Goal: Use online tool/utility: Use online tool/utility

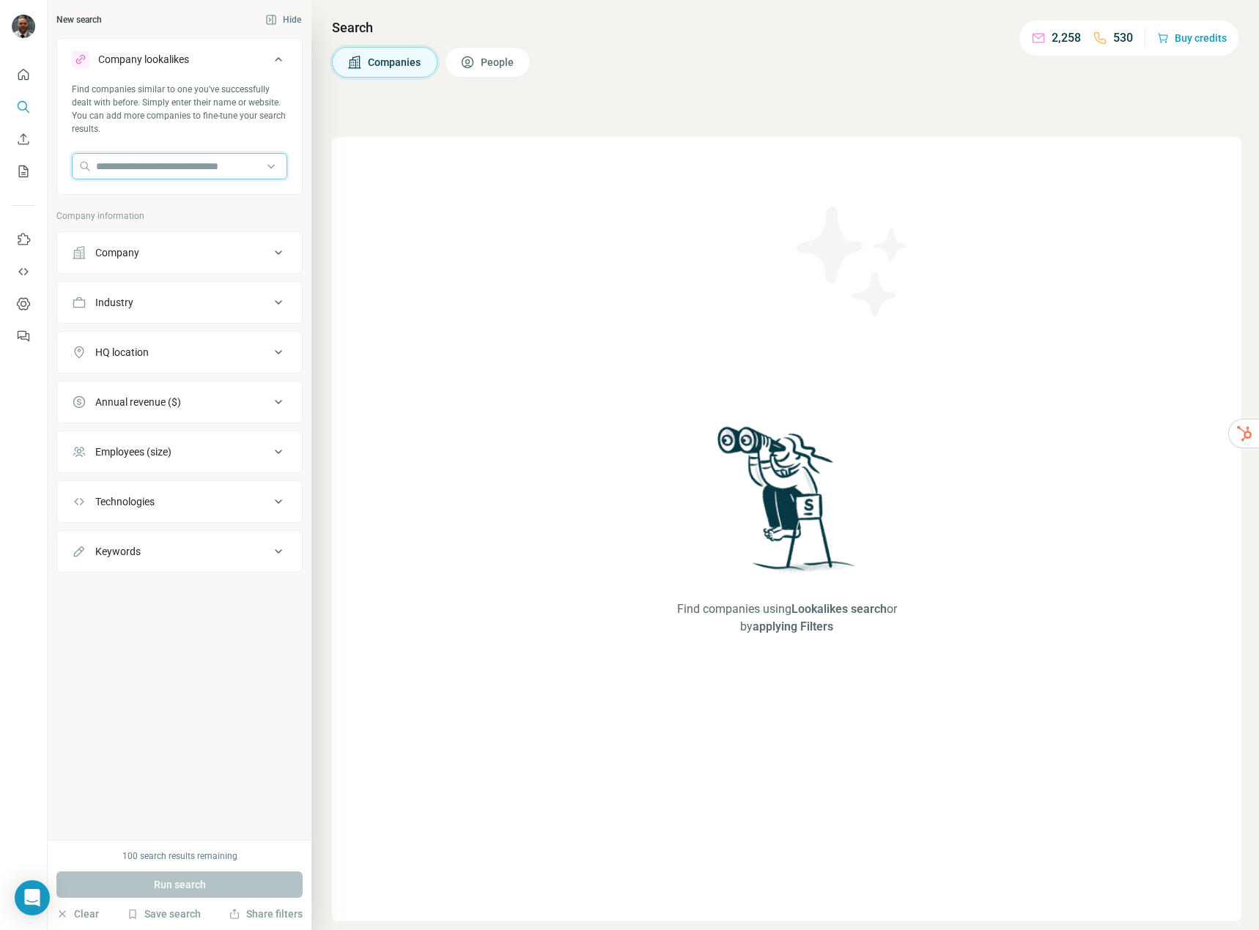
click at [179, 165] on input "text" at bounding box center [179, 166] width 215 height 26
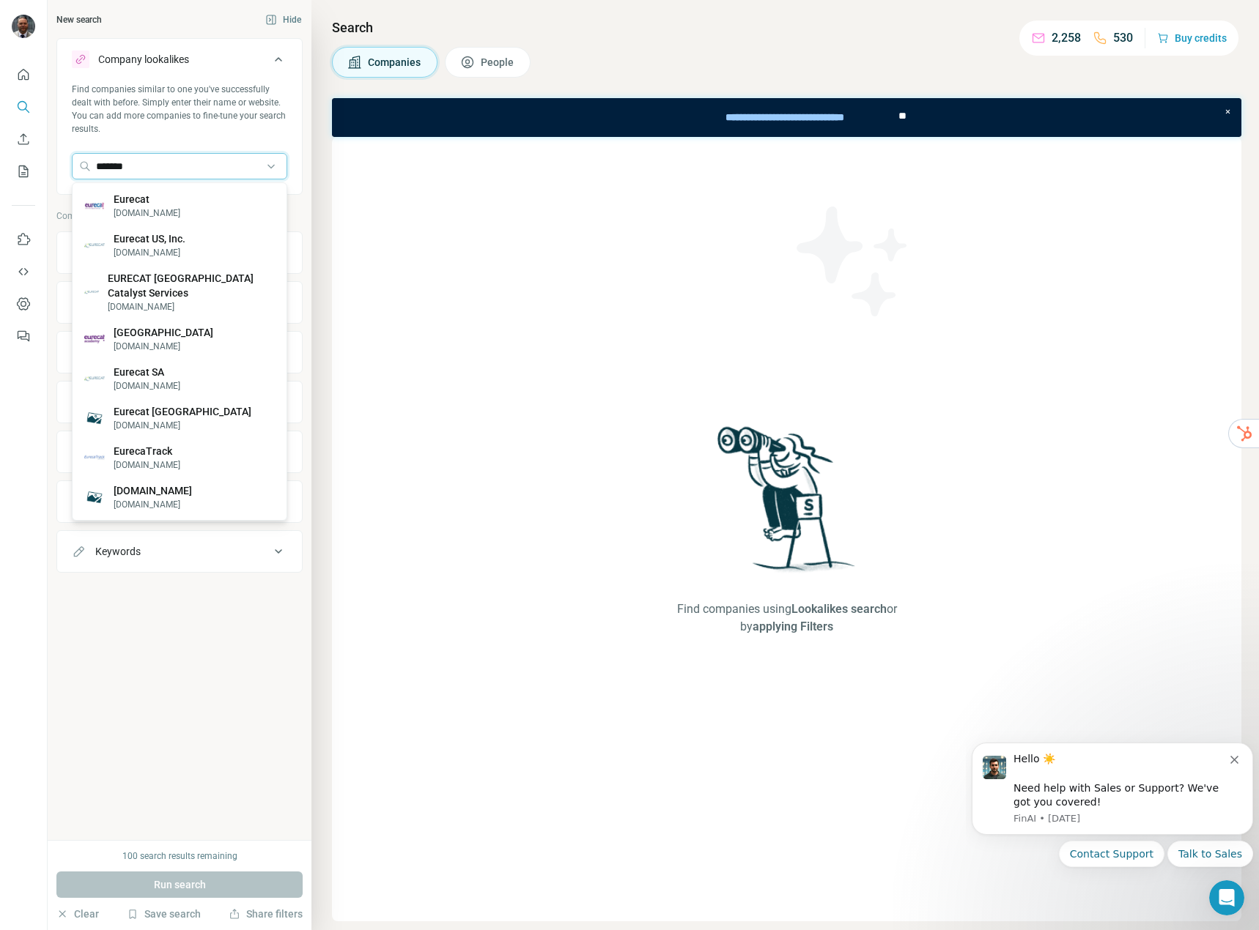
type input "*******"
click at [165, 200] on div "Eurecat [DOMAIN_NAME]" at bounding box center [179, 206] width 208 height 40
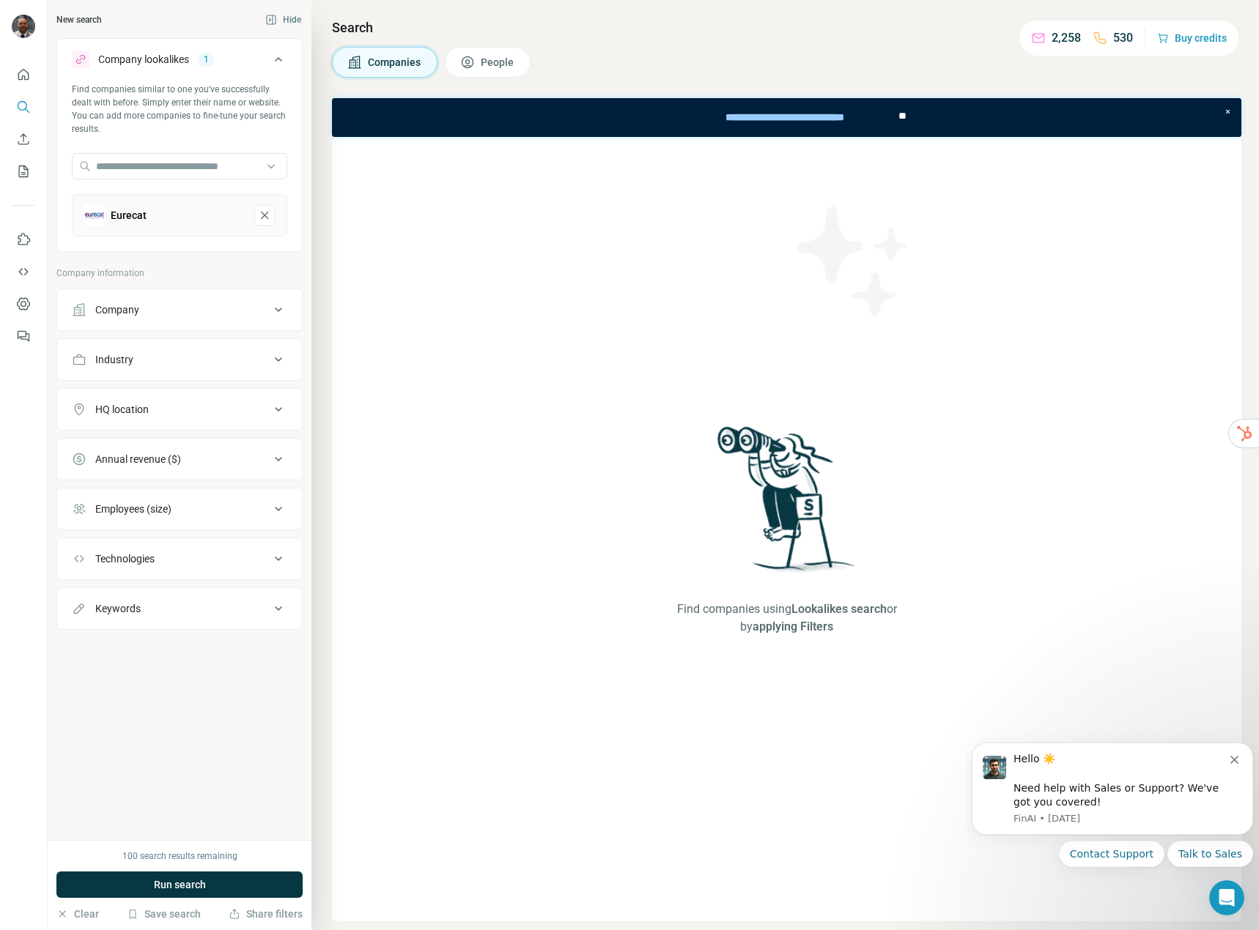
click at [166, 917] on button "Save search" at bounding box center [164, 914] width 74 height 15
click at [70, 886] on button "Run search" at bounding box center [179, 885] width 246 height 26
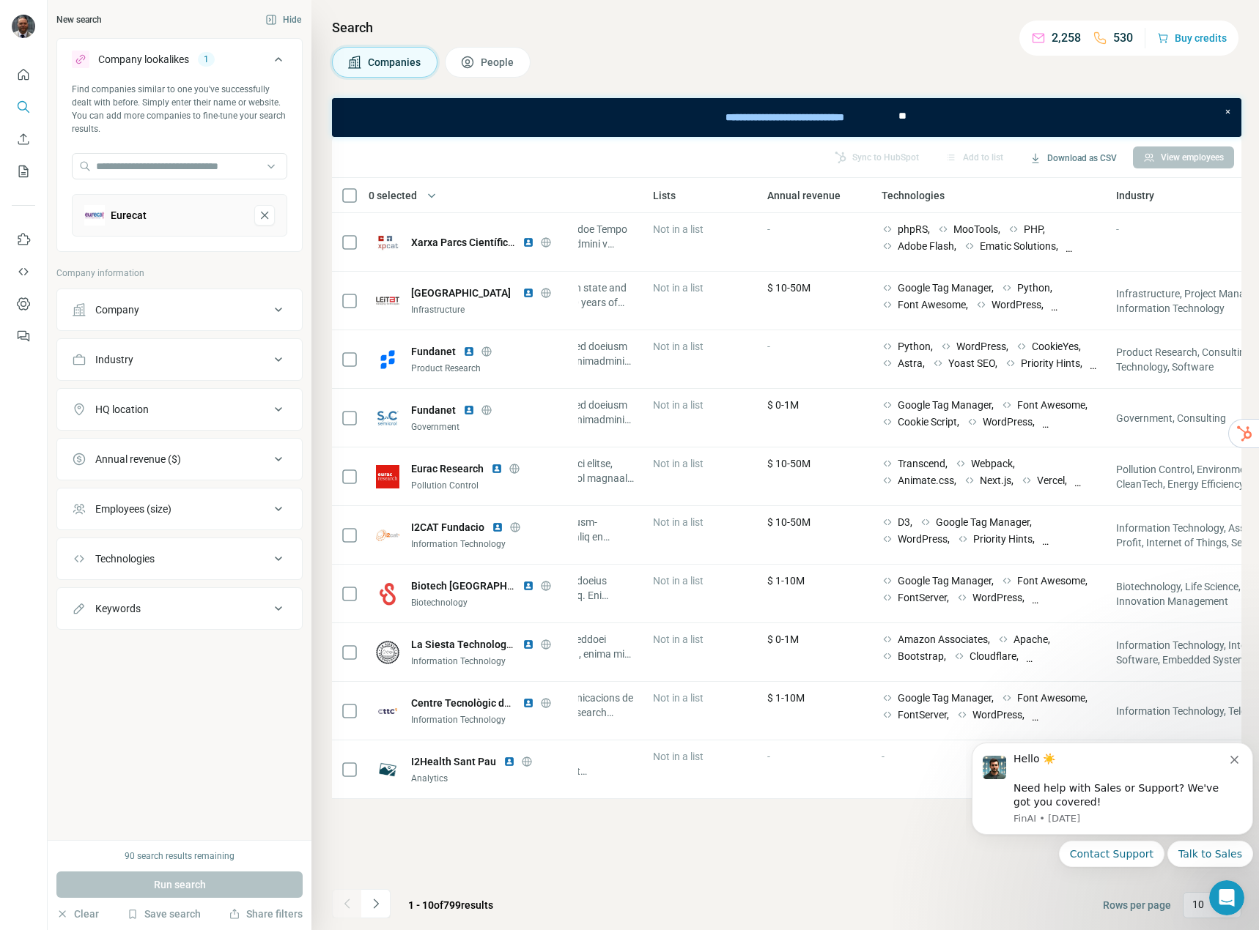
scroll to position [0, 875]
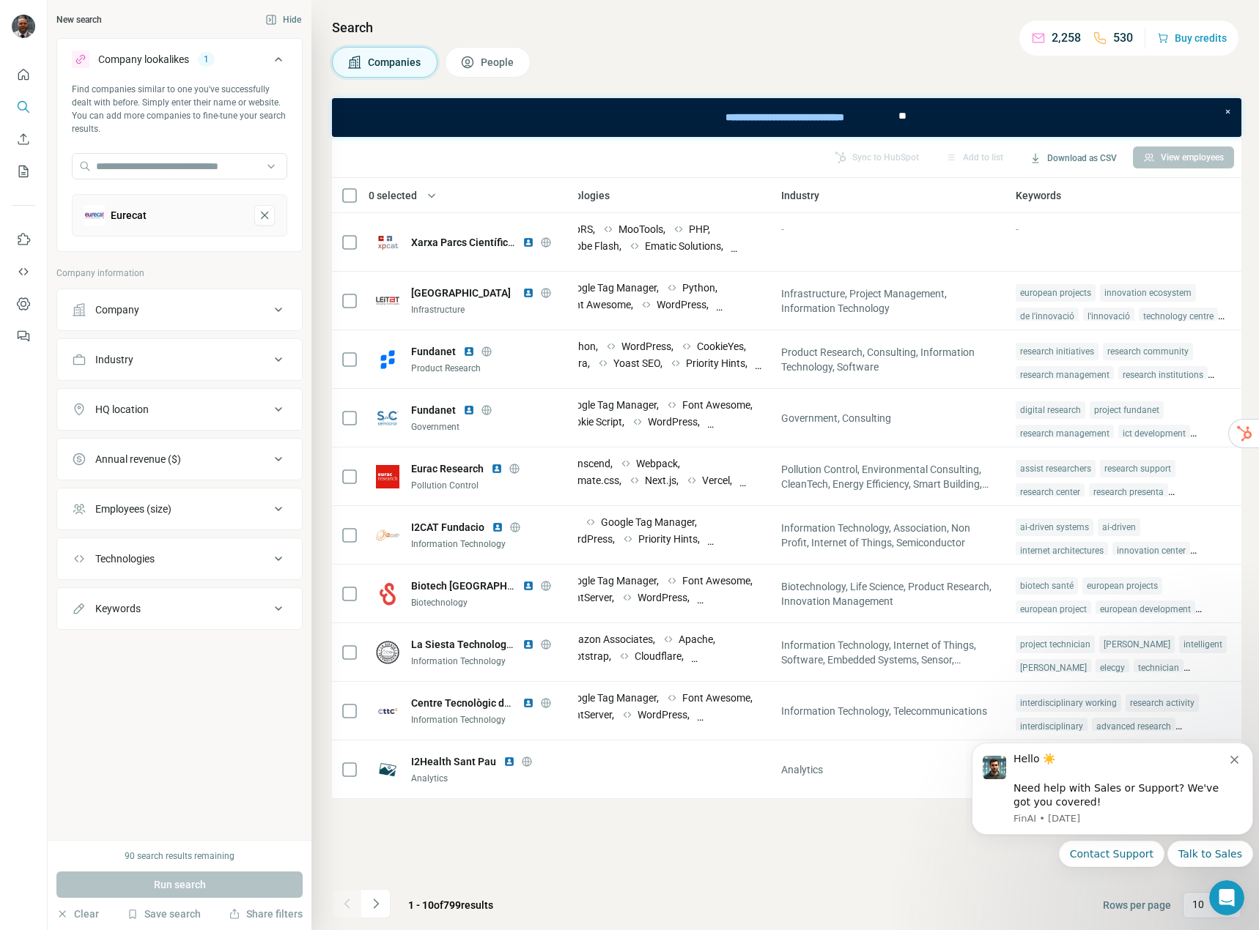
click at [544, 589] on icon at bounding box center [546, 586] width 12 height 12
click at [1234, 760] on icon "Dismiss notification" at bounding box center [1234, 760] width 8 height 8
